Goal: Task Accomplishment & Management: Use online tool/utility

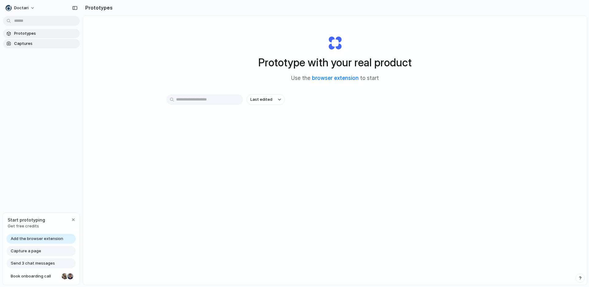
click at [29, 44] on span "Captures" at bounding box center [45, 44] width 63 height 6
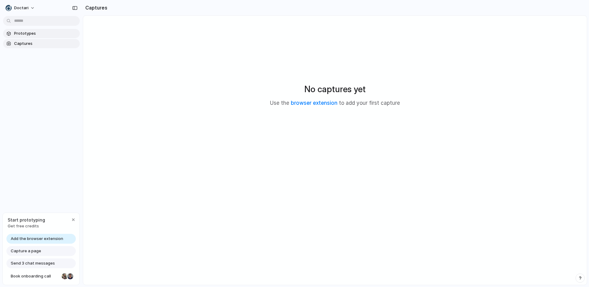
click at [36, 34] on span "Prototypes" at bounding box center [45, 33] width 63 height 6
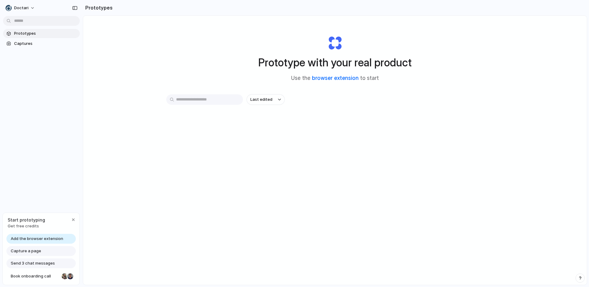
click at [326, 78] on link "browser extension" at bounding box center [335, 78] width 47 height 6
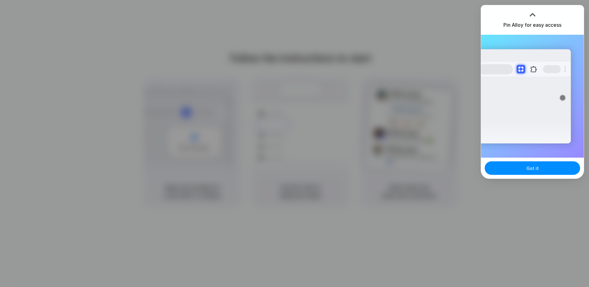
click at [425, 191] on div at bounding box center [294, 143] width 589 height 287
click at [514, 170] on button "Got it" at bounding box center [532, 168] width 95 height 14
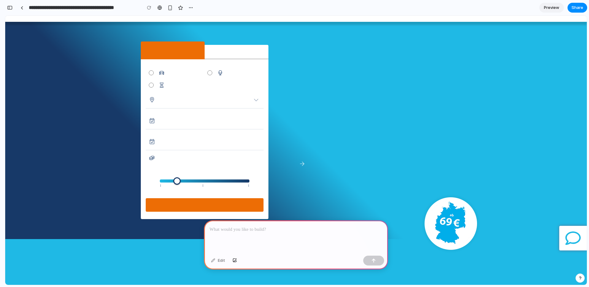
scroll to position [27, 0]
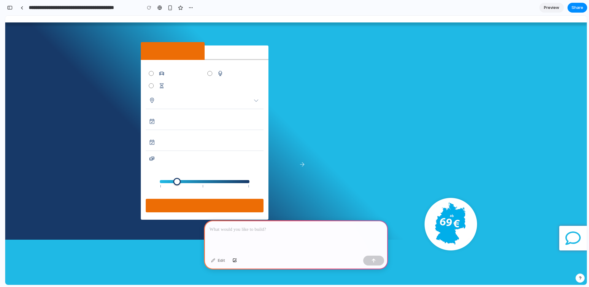
click at [244, 55] on div "Dienst übernehmen" at bounding box center [237, 52] width 64 height 14
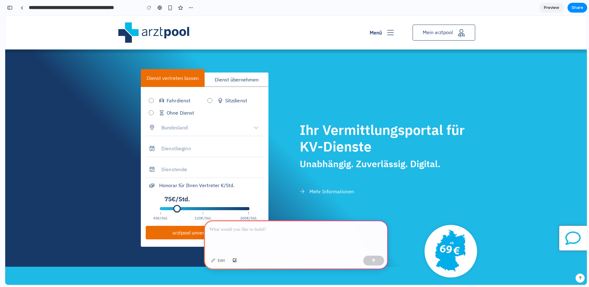
click at [270, 228] on p at bounding box center [296, 229] width 173 height 7
click at [243, 230] on p at bounding box center [296, 229] width 173 height 7
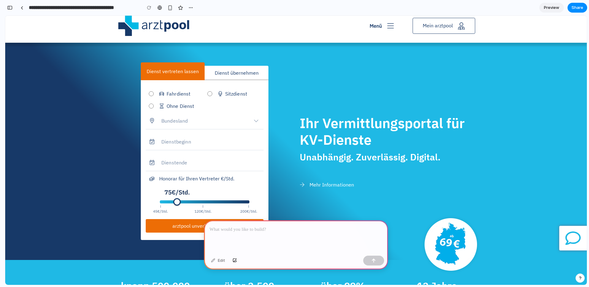
scroll to position [8, 0]
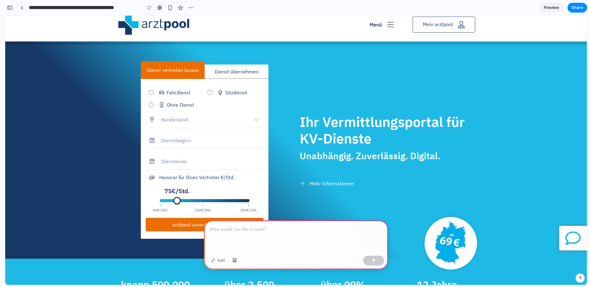
click at [226, 231] on div at bounding box center [296, 236] width 184 height 33
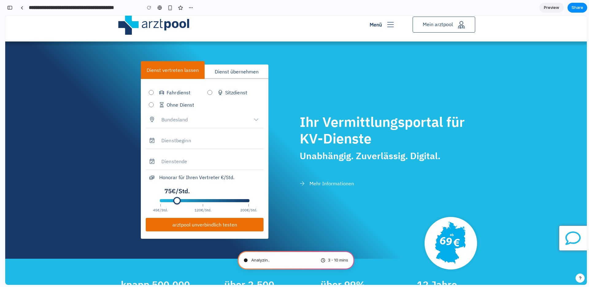
type input "**********"
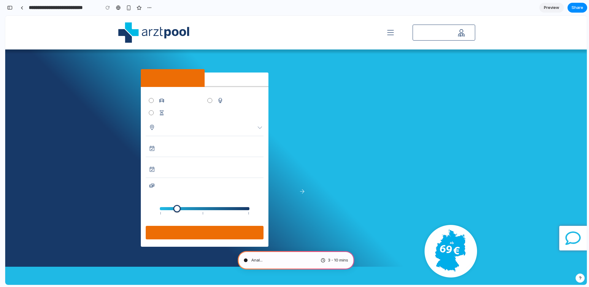
scroll to position [0, 0]
